Goal: Browse casually

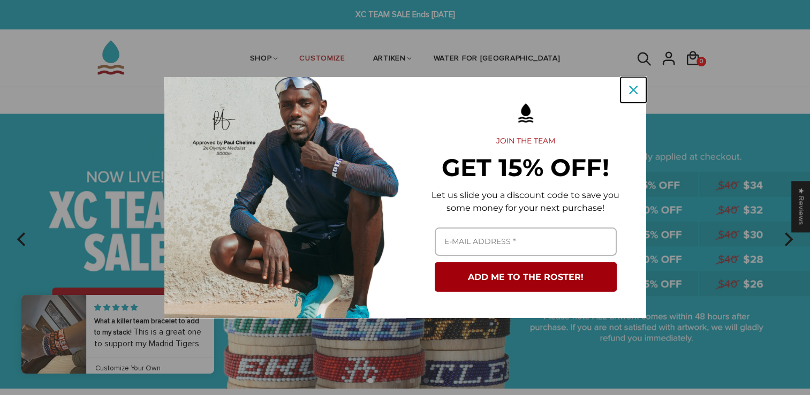
click at [626, 93] on div "Close" at bounding box center [633, 89] width 17 height 17
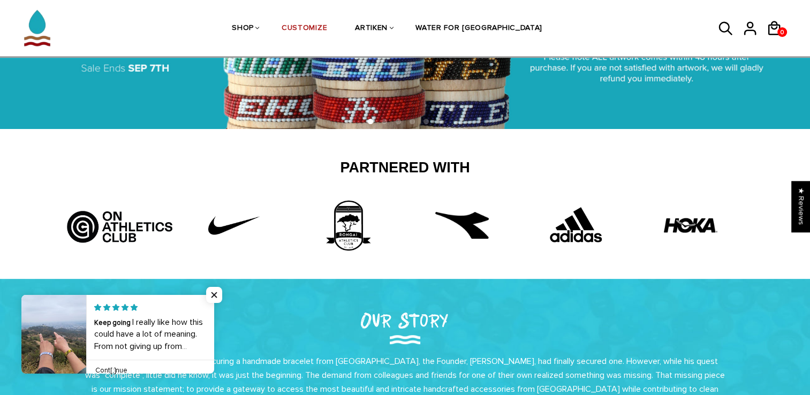
scroll to position [357, 0]
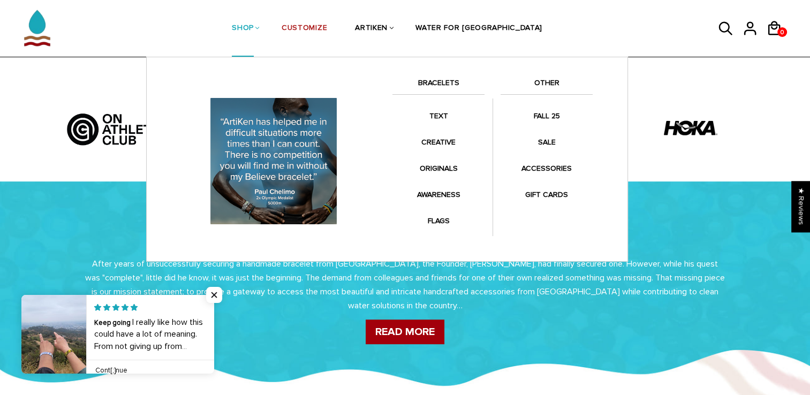
click at [254, 18] on link "SHOP" at bounding box center [243, 29] width 22 height 57
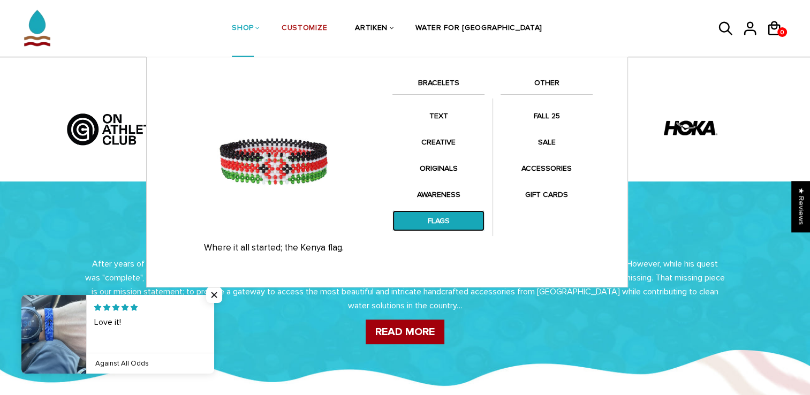
click at [439, 221] on link "FLAGS" at bounding box center [439, 220] width 92 height 21
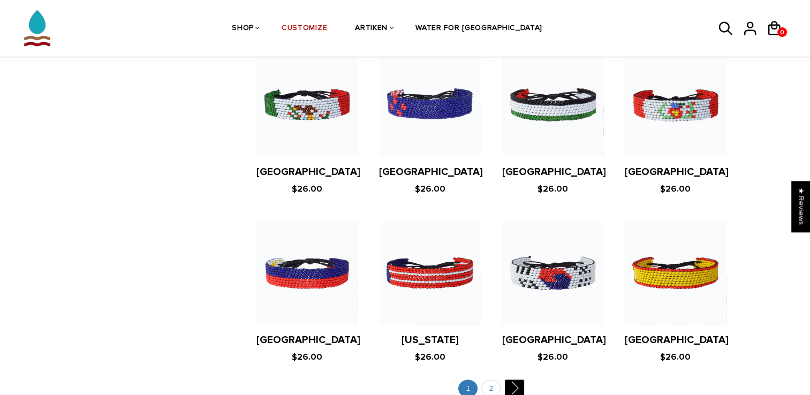
scroll to position [1957, 0]
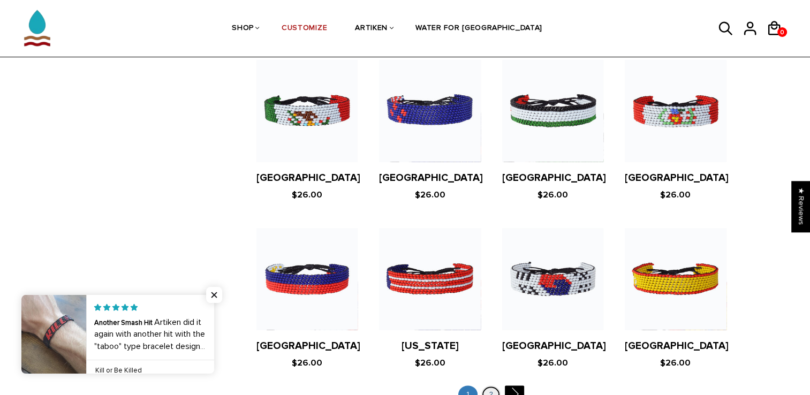
click at [491, 386] on link "2" at bounding box center [491, 395] width 19 height 18
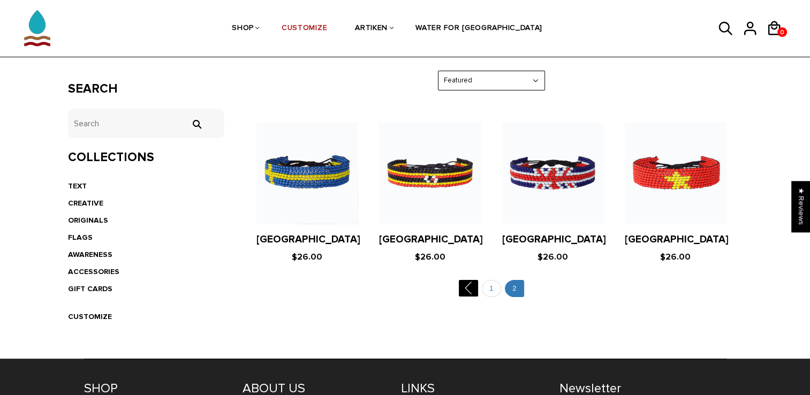
scroll to position [177, 0]
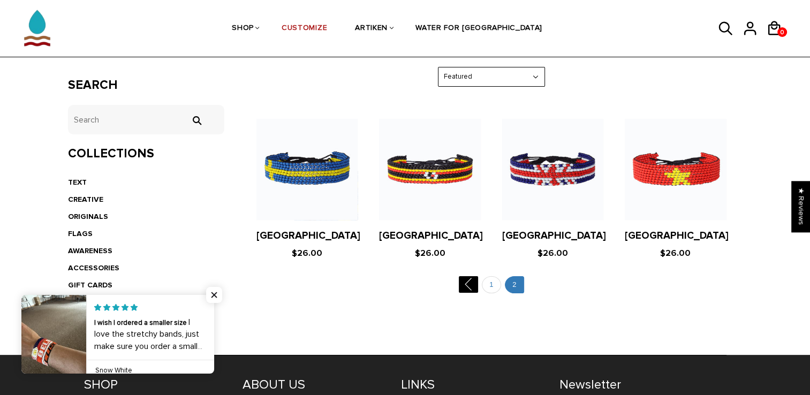
click at [480, 281] on ul " 1 2" at bounding box center [491, 286] width 502 height 21
click at [486, 287] on link "1" at bounding box center [491, 285] width 19 height 18
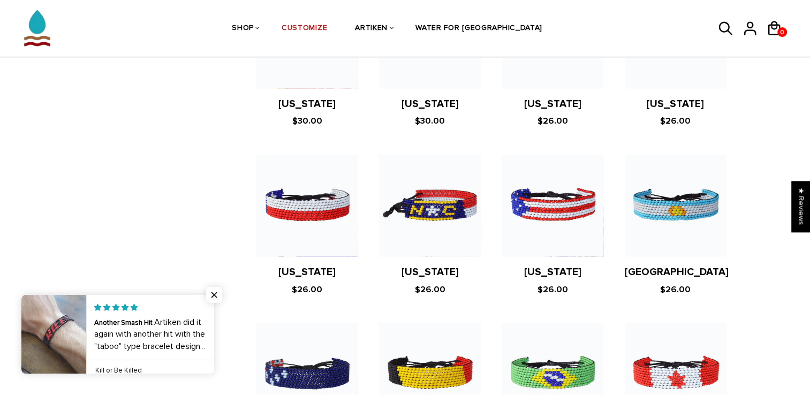
scroll to position [711, 0]
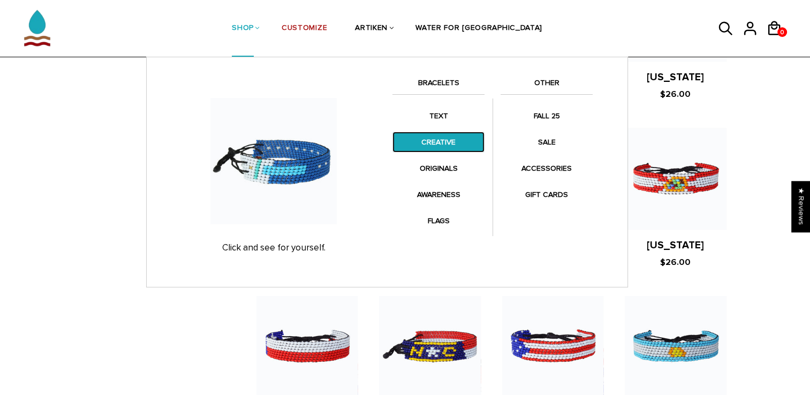
click at [440, 134] on link "CREATIVE" at bounding box center [439, 142] width 92 height 21
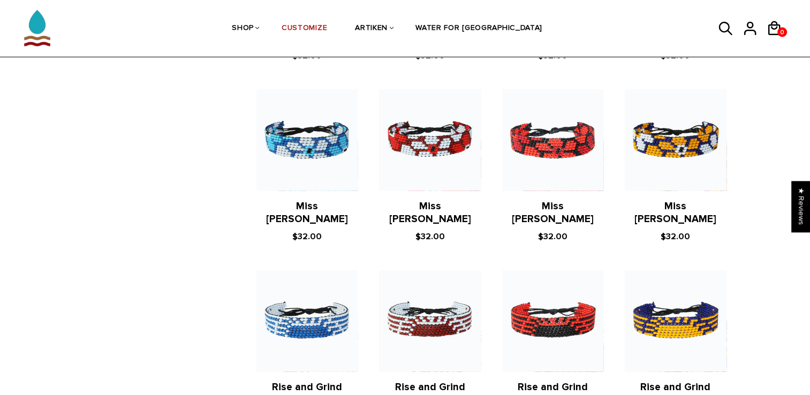
scroll to position [1071, 0]
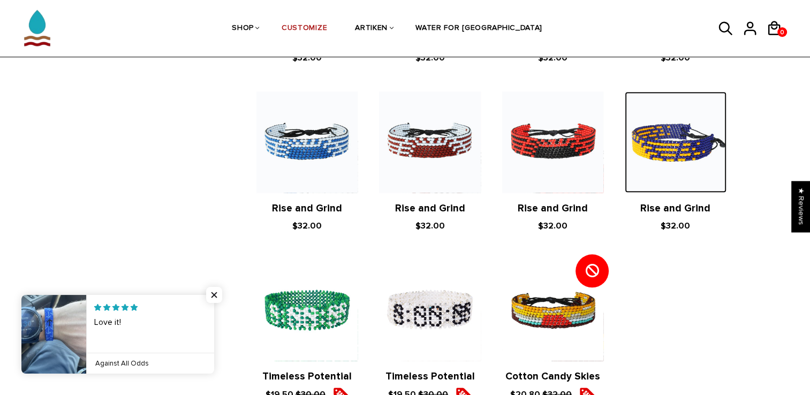
click at [657, 125] on img at bounding box center [675, 142] width 101 height 101
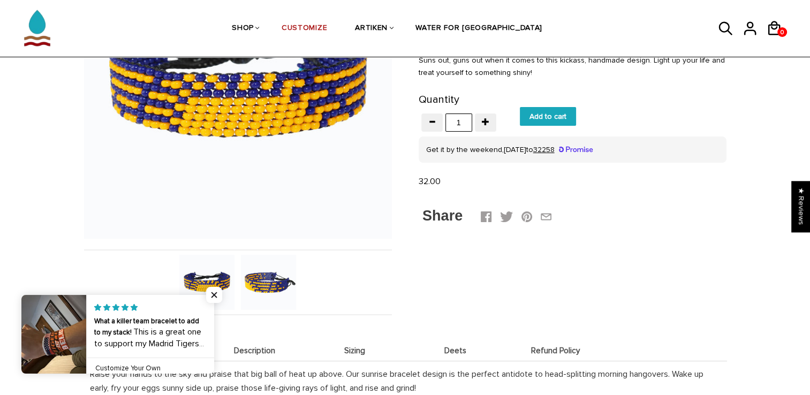
scroll to position [178, 0]
click at [268, 274] on img at bounding box center [268, 281] width 55 height 55
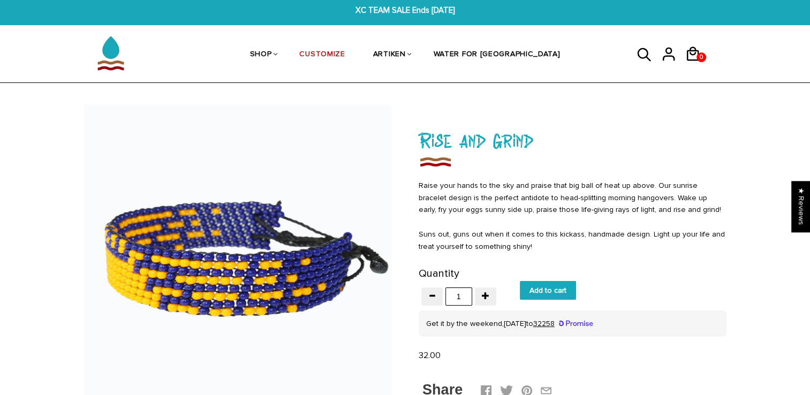
scroll to position [0, 0]
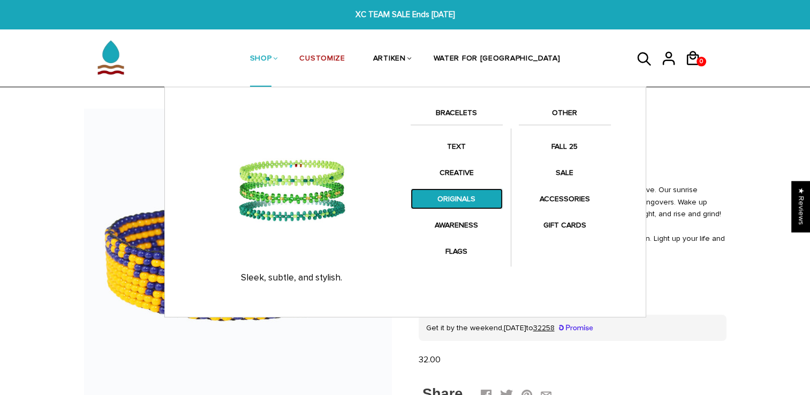
click at [435, 191] on link "ORIGINALS" at bounding box center [457, 199] width 92 height 21
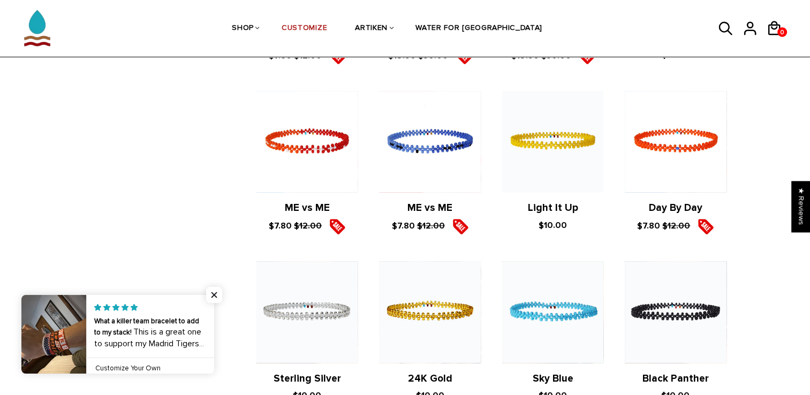
scroll to position [536, 0]
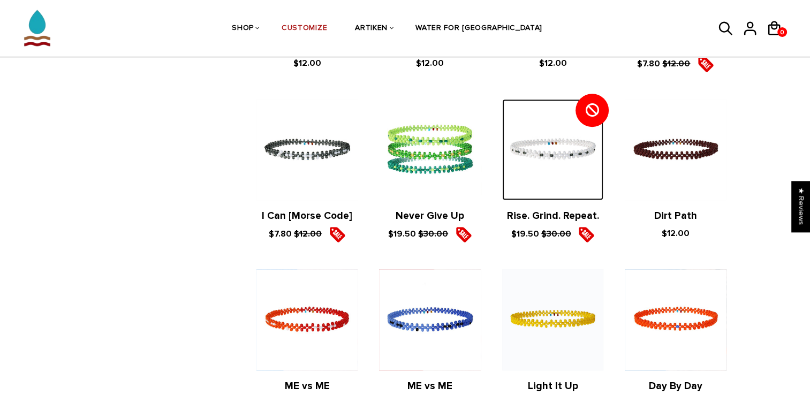
click at [574, 145] on img at bounding box center [552, 149] width 101 height 101
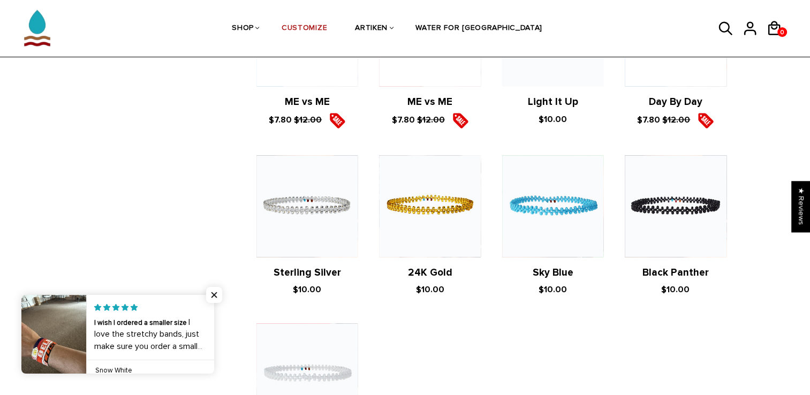
scroll to position [714, 0]
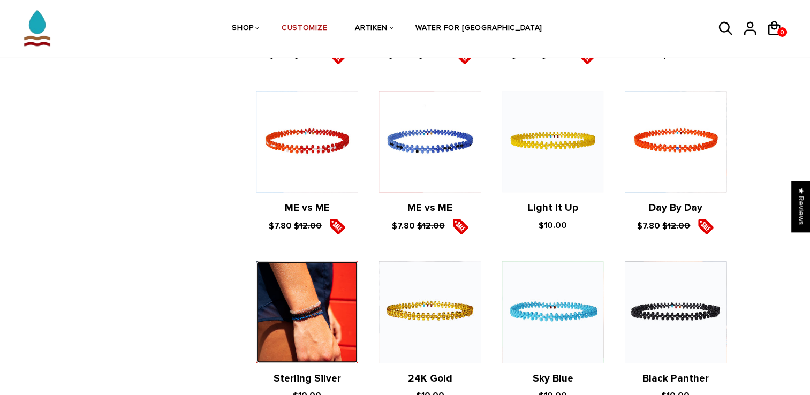
click at [327, 322] on img at bounding box center [307, 311] width 101 height 101
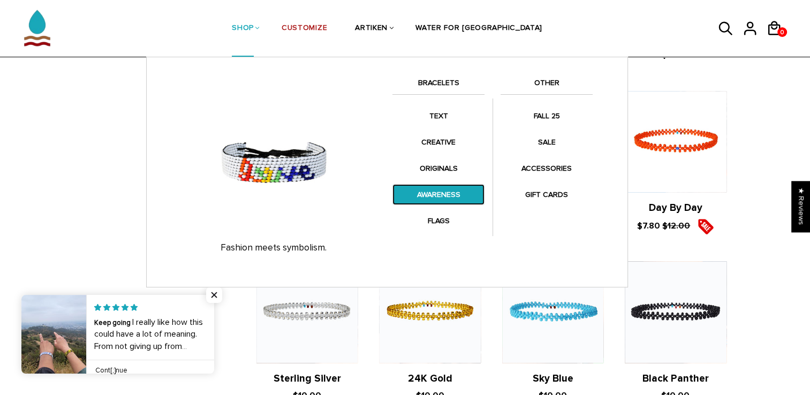
click at [453, 197] on link "AWARENESS" at bounding box center [439, 194] width 92 height 21
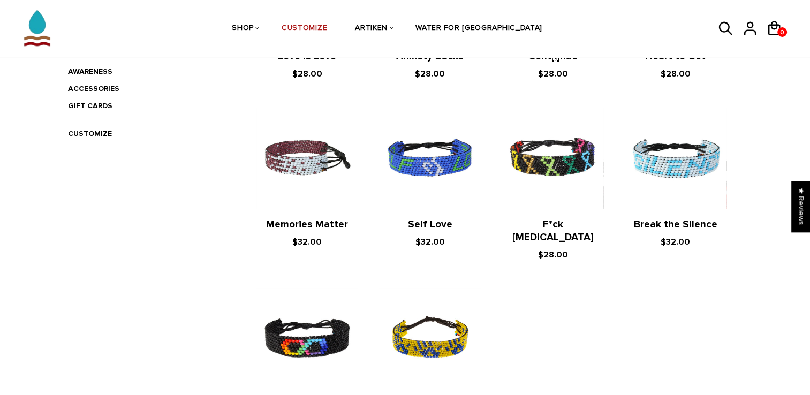
scroll to position [536, 0]
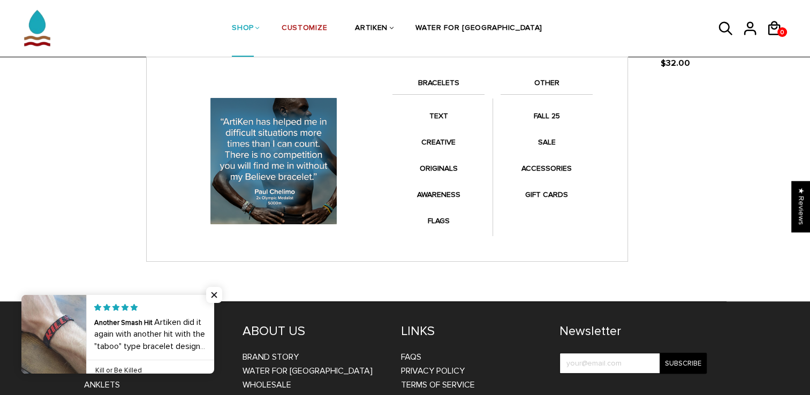
click at [254, 36] on link "SHOP" at bounding box center [243, 29] width 22 height 57
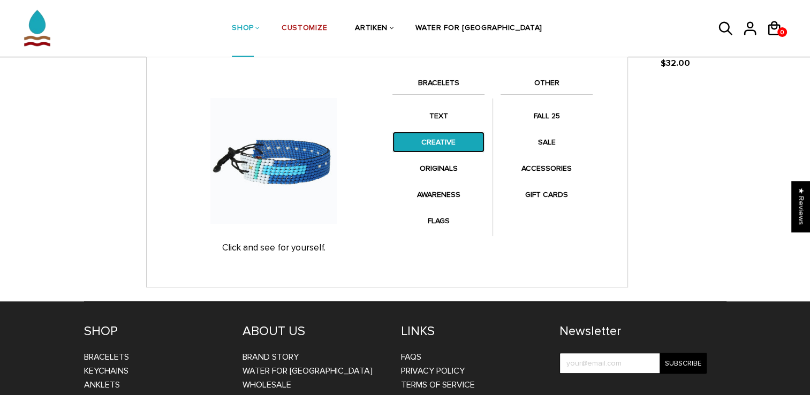
click at [437, 145] on link "CREATIVE" at bounding box center [439, 142] width 92 height 21
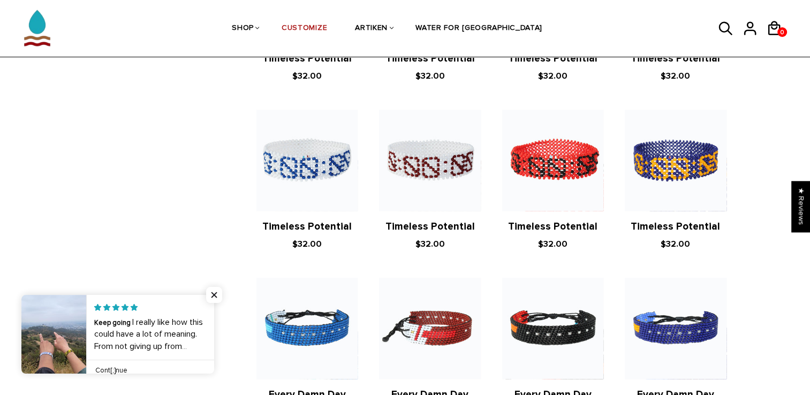
scroll to position [892, 0]
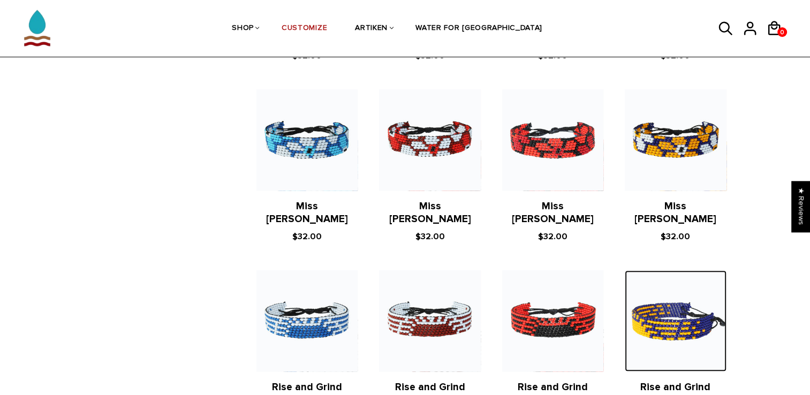
click at [689, 289] on img at bounding box center [675, 320] width 101 height 101
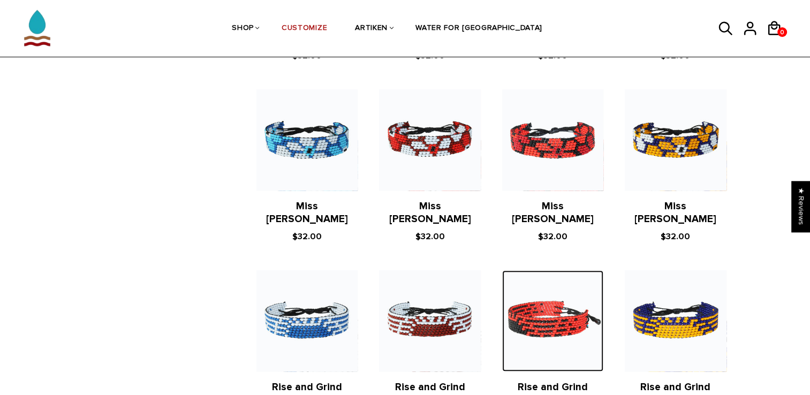
click at [522, 319] on img at bounding box center [552, 320] width 101 height 101
